Goal: Download file/media

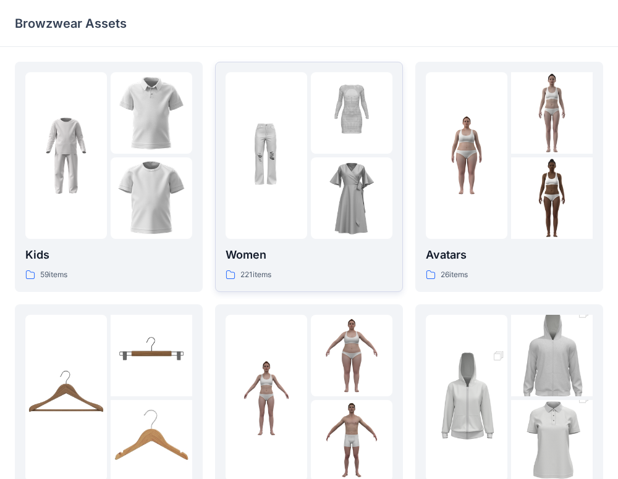
click at [287, 256] on p "Women" at bounding box center [309, 255] width 167 height 17
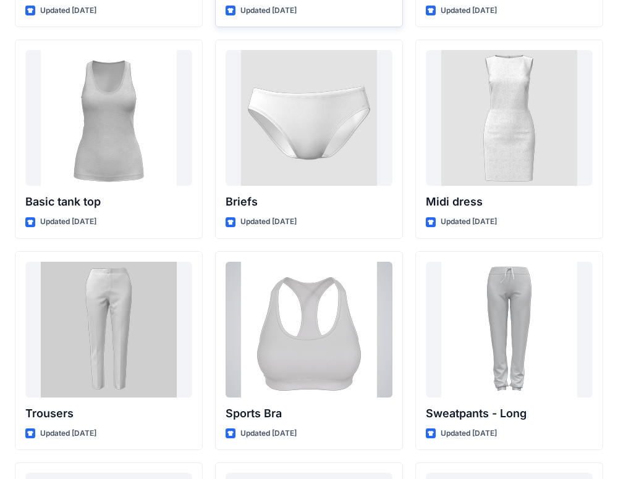
scroll to position [10180, 0]
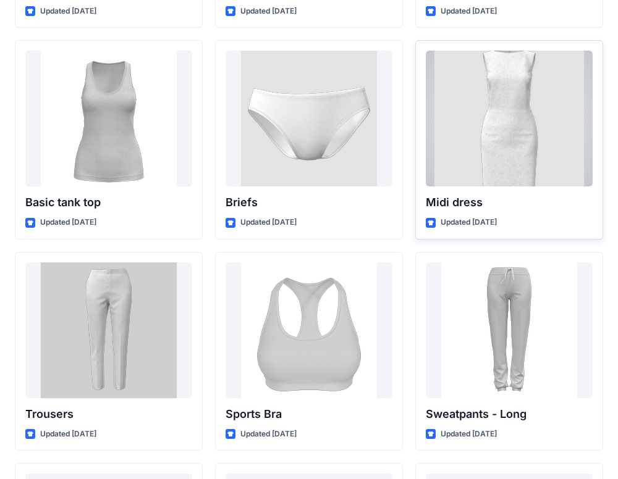
click at [527, 136] on div at bounding box center [509, 119] width 167 height 136
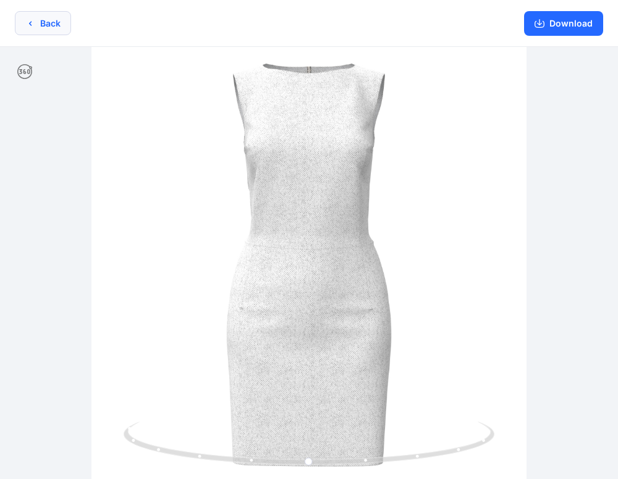
click at [47, 27] on button "Back" at bounding box center [43, 23] width 56 height 24
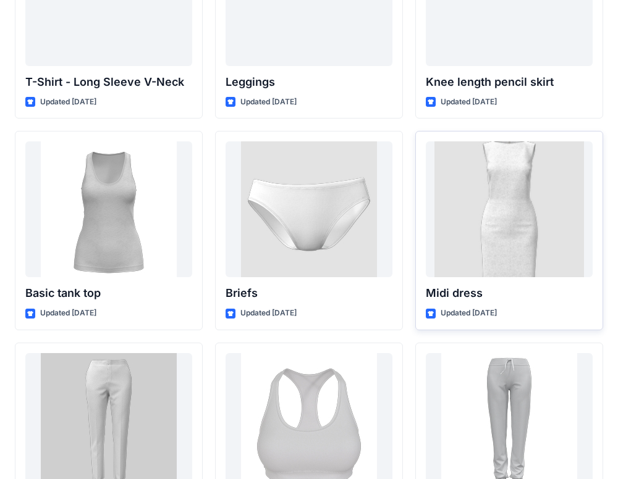
scroll to position [10092, 0]
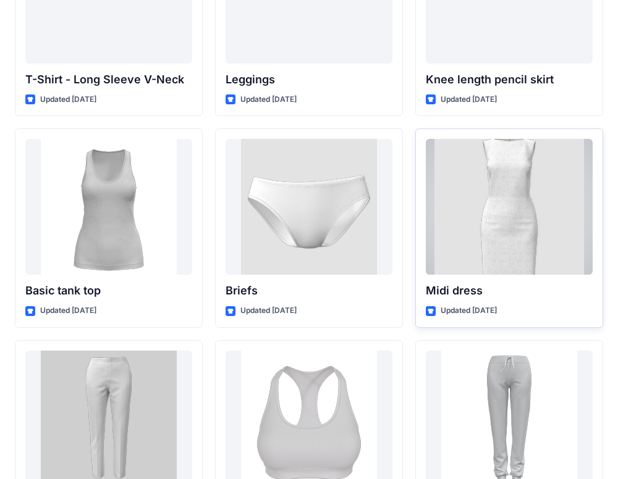
click at [512, 233] on div at bounding box center [509, 207] width 167 height 136
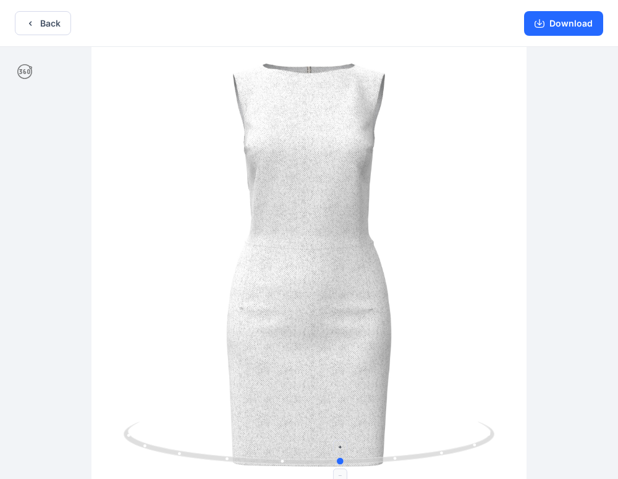
drag, startPoint x: 311, startPoint y: 465, endPoint x: 344, endPoint y: 470, distance: 33.0
click at [344, 468] on icon at bounding box center [311, 445] width 374 height 46
click at [51, 25] on button "Back" at bounding box center [43, 23] width 56 height 24
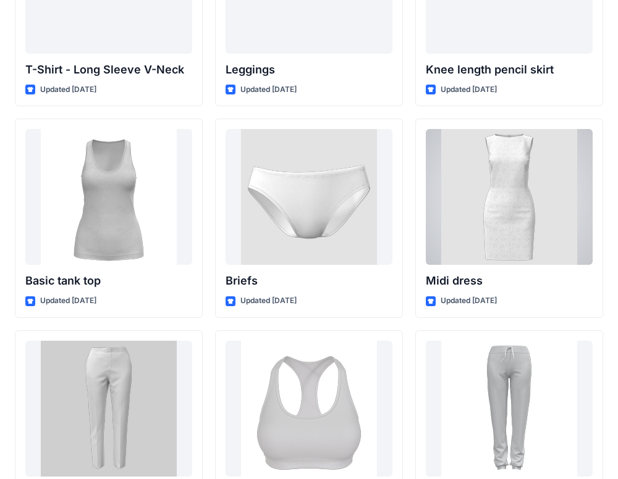
scroll to position [10007, 0]
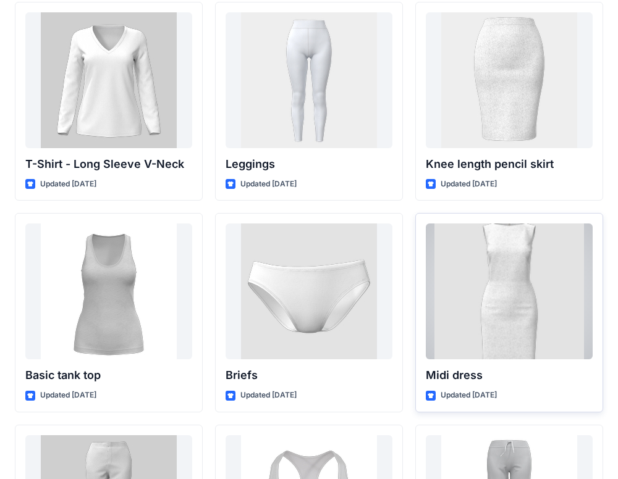
click at [500, 319] on div at bounding box center [509, 292] width 167 height 136
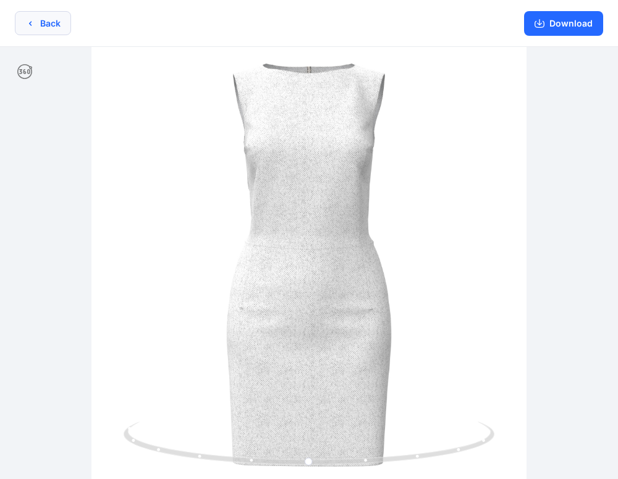
click at [54, 18] on button "Back" at bounding box center [43, 23] width 56 height 24
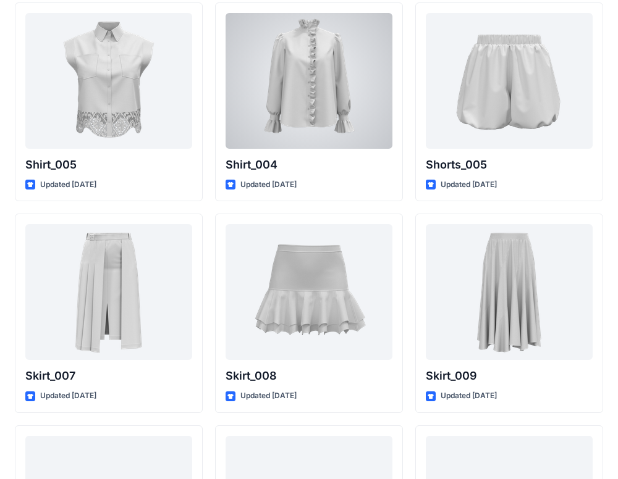
scroll to position [5776, 0]
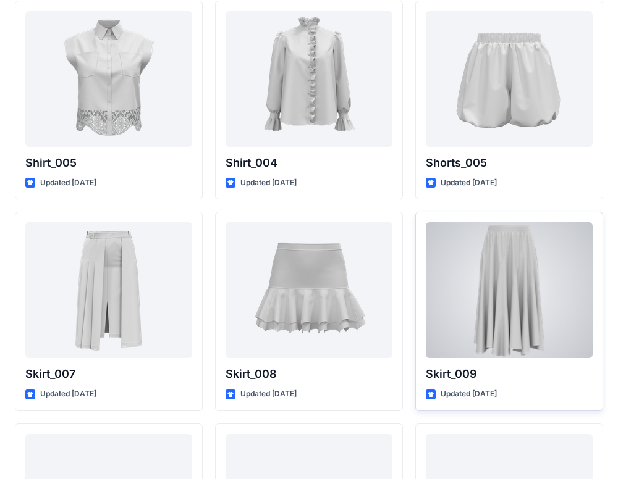
click at [539, 289] on div at bounding box center [509, 290] width 167 height 136
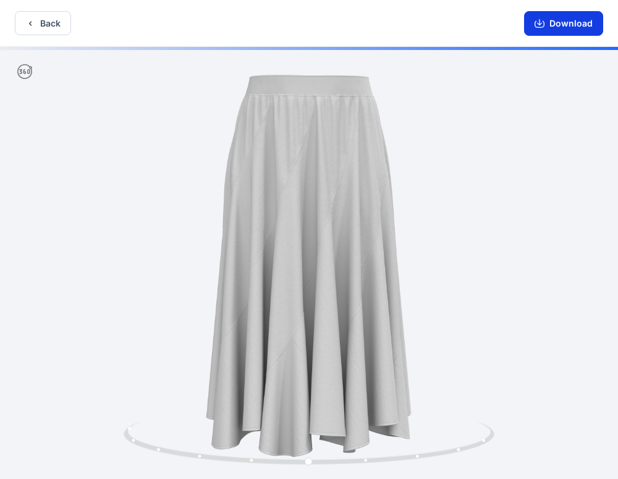
click at [576, 24] on button "Download" at bounding box center [563, 23] width 79 height 25
click at [544, 22] on icon "button" at bounding box center [539, 24] width 10 height 10
click at [567, 31] on button "Download" at bounding box center [563, 23] width 79 height 25
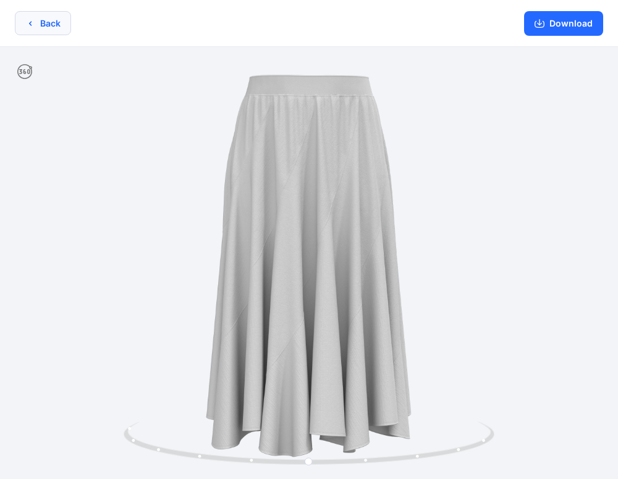
click at [35, 18] on button "Back" at bounding box center [43, 23] width 56 height 24
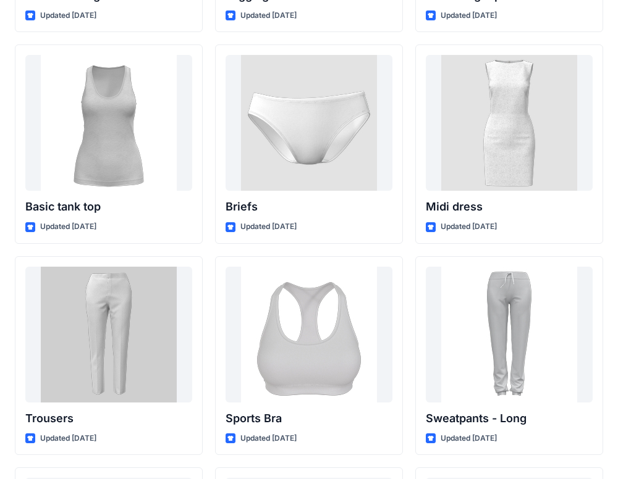
scroll to position [10165, 0]
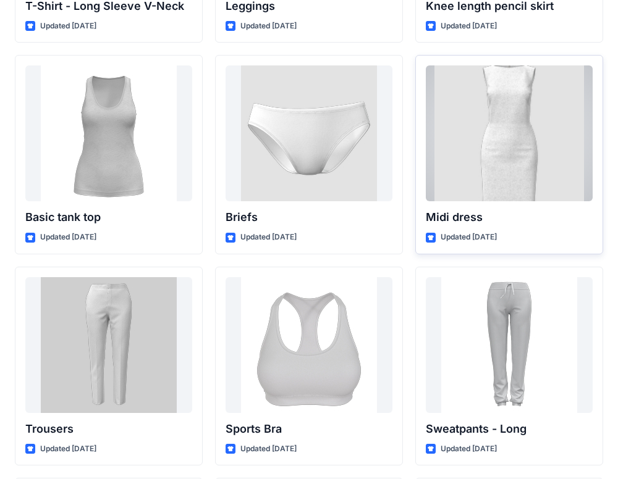
click at [513, 131] on div at bounding box center [509, 133] width 167 height 136
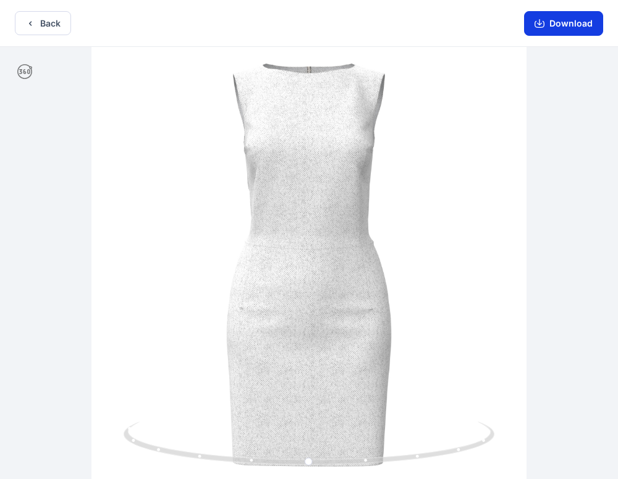
click at [549, 28] on button "Download" at bounding box center [563, 23] width 79 height 25
